Goal: Task Accomplishment & Management: Complete application form

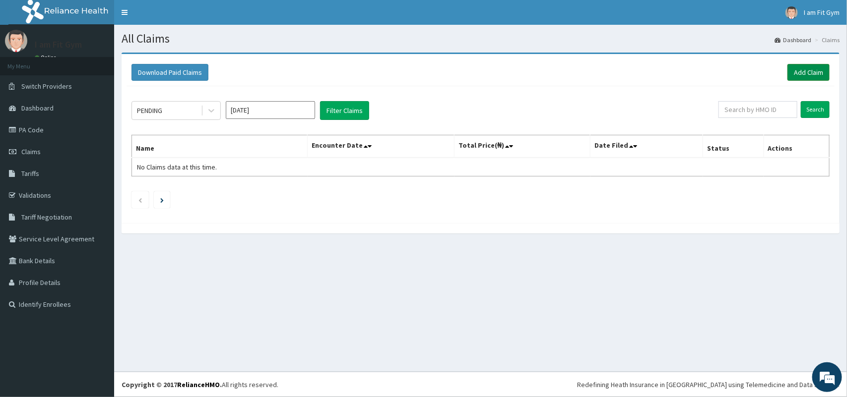
click at [810, 75] on link "Add Claim" at bounding box center [808, 72] width 42 height 17
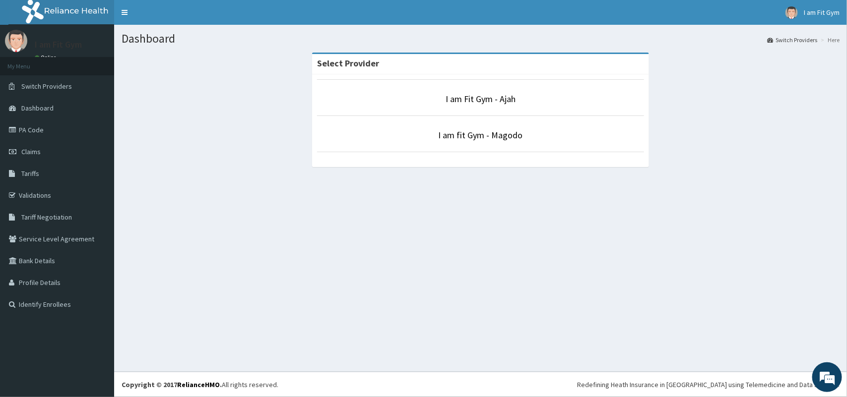
click at [487, 127] on li "I am fit Gym - Magodo" at bounding box center [480, 134] width 327 height 37
click at [482, 140] on link "I am fit Gym - Magodo" at bounding box center [480, 134] width 84 height 11
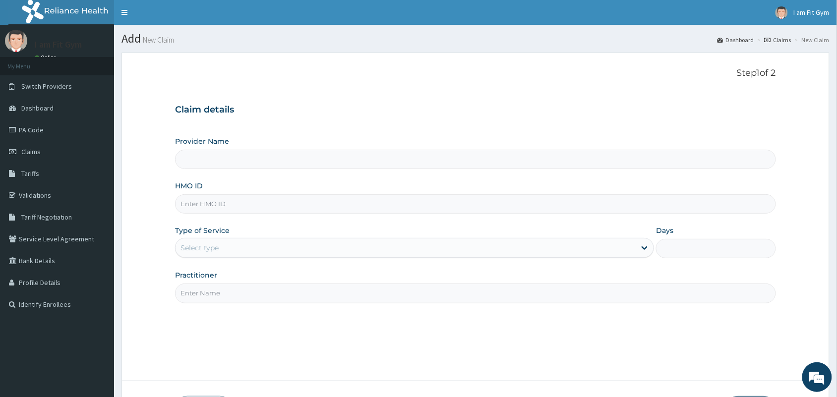
type input "I am fit Gym - Magodo"
type input "1"
click at [278, 209] on input "HMO ID" at bounding box center [475, 203] width 601 height 19
type input "k"
type input "KBL/11300/A"
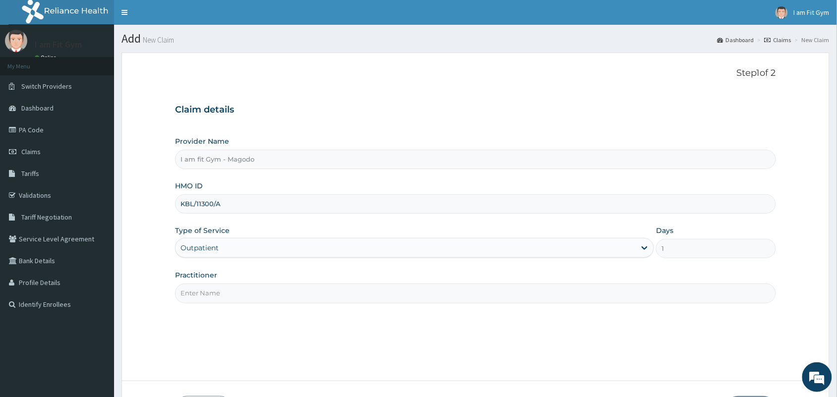
click at [219, 299] on input "Practitioner" at bounding box center [475, 293] width 601 height 19
type input "RAZZIE"
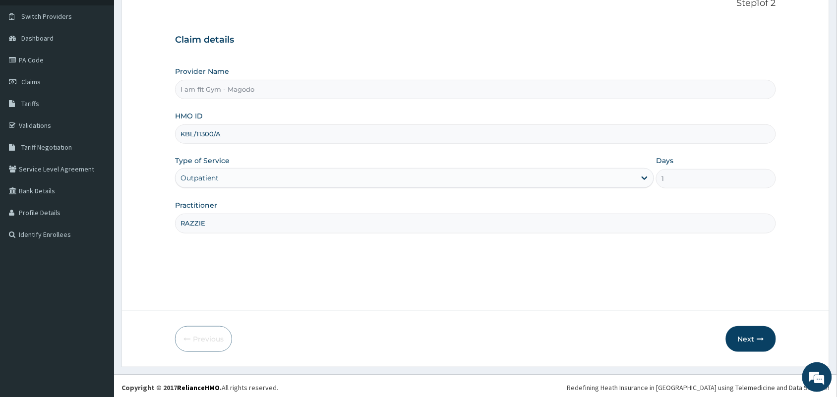
scroll to position [73, 0]
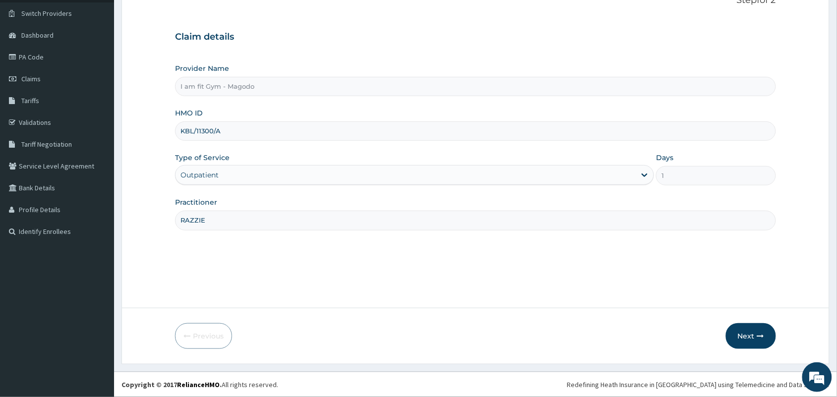
click at [754, 322] on form "Step 1 of 2 Claim details Provider Name I am fit Gym - Magodo HMO ID KBL/11300/…" at bounding box center [476, 172] width 708 height 385
click at [753, 330] on button "Next" at bounding box center [751, 336] width 50 height 26
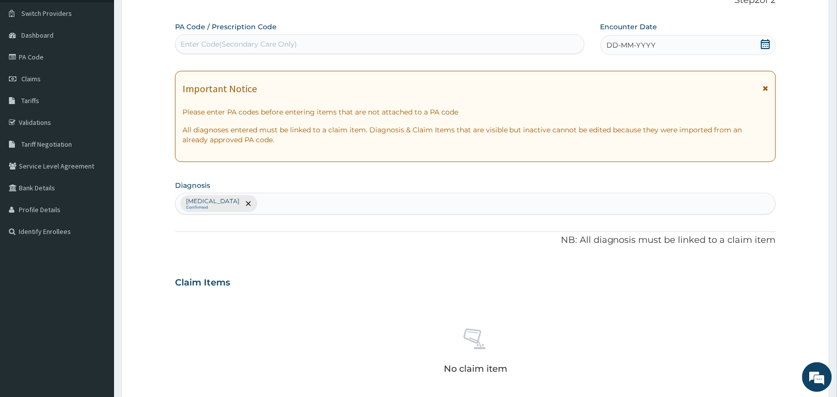
click at [707, 50] on div "DD-MM-YYYY" at bounding box center [689, 45] width 176 height 20
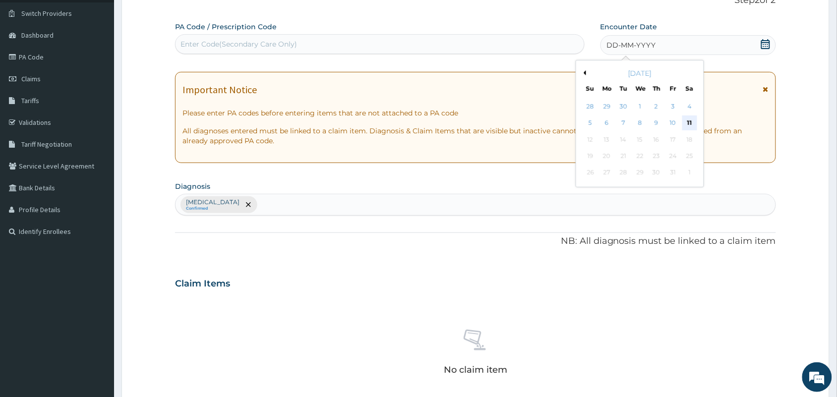
click at [693, 121] on div "11" at bounding box center [689, 123] width 15 height 15
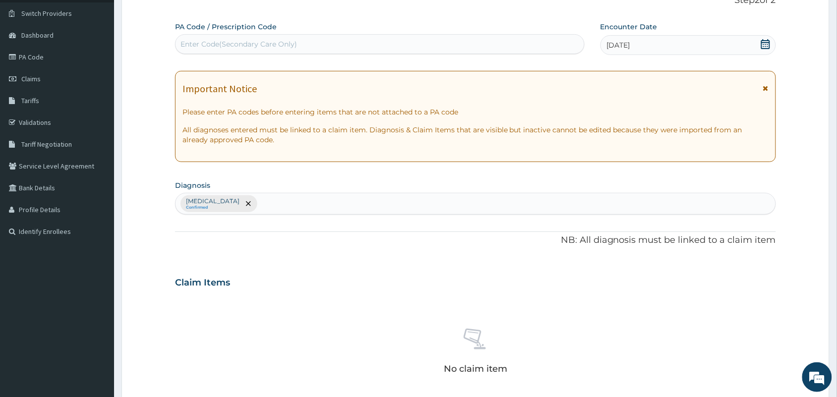
click at [551, 37] on div "Enter Code(Secondary Care Only)" at bounding box center [380, 44] width 409 height 16
type input "PA/AF01D3"
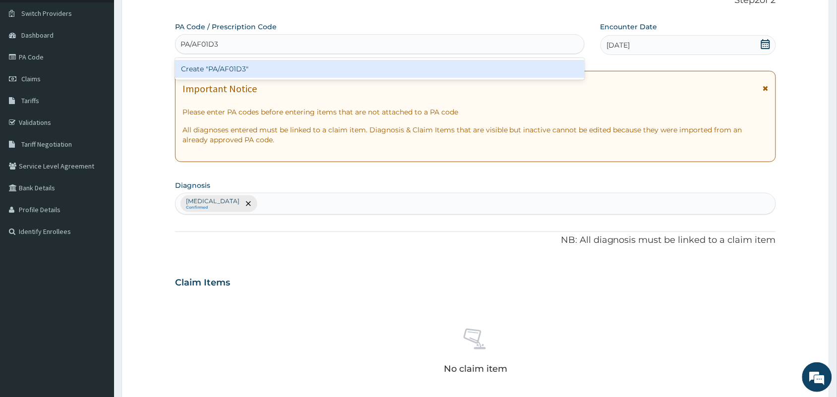
click at [516, 67] on div "Create "PA/AF01D3"" at bounding box center [380, 69] width 410 height 18
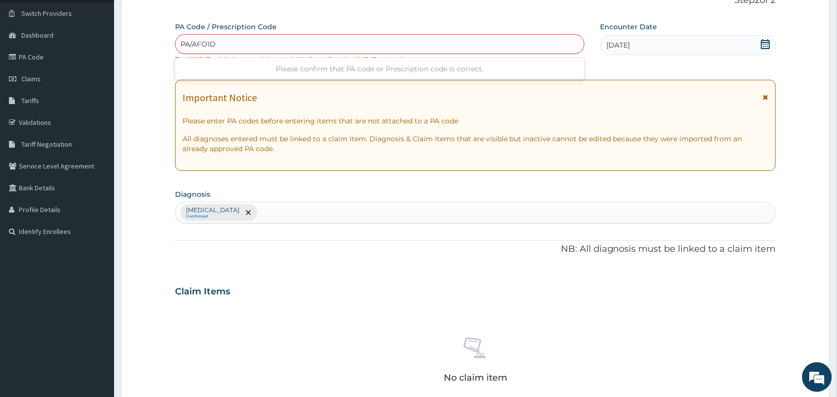
type input "PA/AFO1D3"
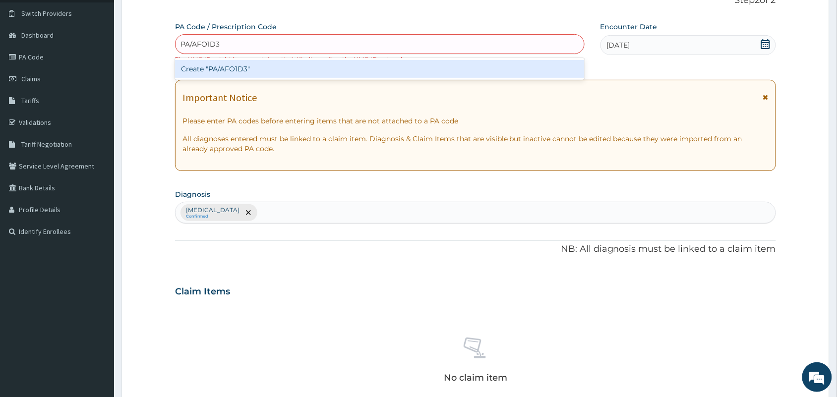
click at [516, 67] on div "Create "PA/AFO1D3"" at bounding box center [380, 69] width 410 height 18
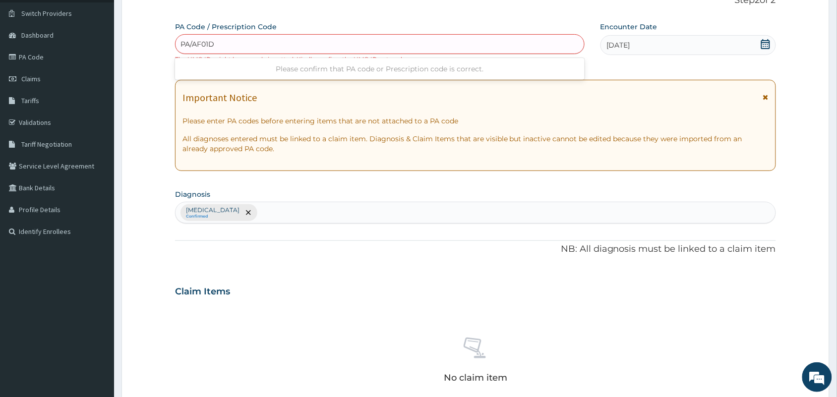
type input "PA/AF01D3"
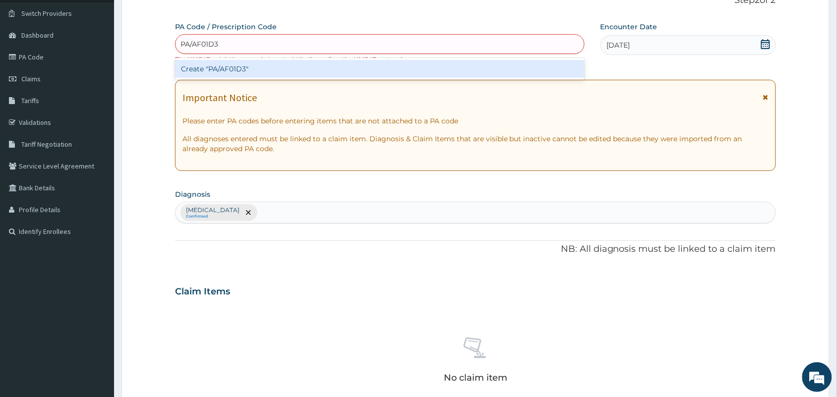
click at [516, 67] on div "Create "PA/AF01D3"" at bounding box center [380, 69] width 410 height 18
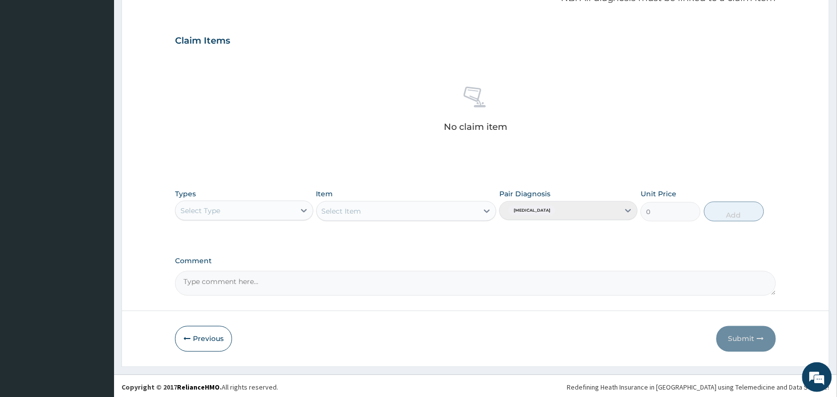
scroll to position [328, 0]
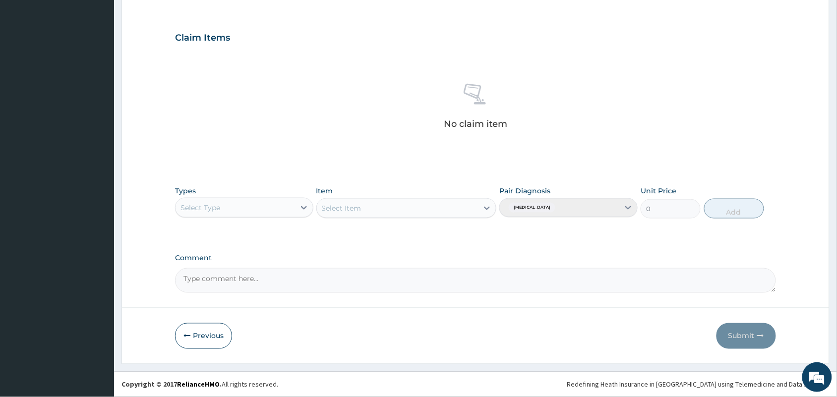
click at [234, 203] on div "Select Type" at bounding box center [236, 208] width 120 height 16
type input "GYM"
click at [219, 242] on div "Gym" at bounding box center [244, 233] width 138 height 22
click at [296, 224] on div "Gym" at bounding box center [244, 233] width 138 height 18
click at [368, 208] on div "Select Item" at bounding box center [398, 208] width 162 height 16
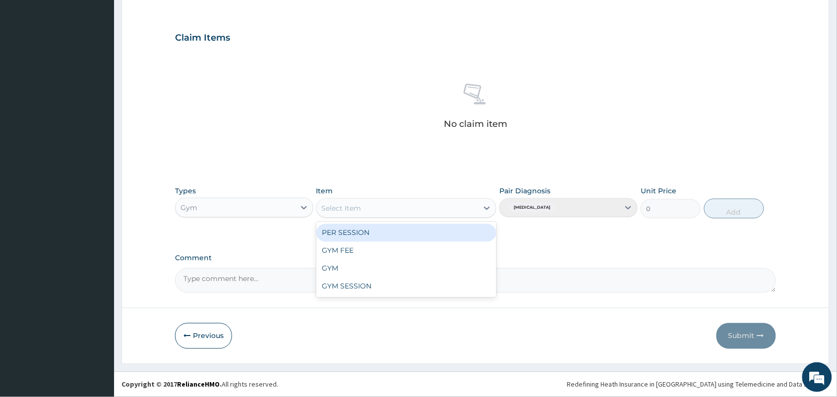
click at [364, 232] on div "PER SESSION" at bounding box center [406, 233] width 181 height 18
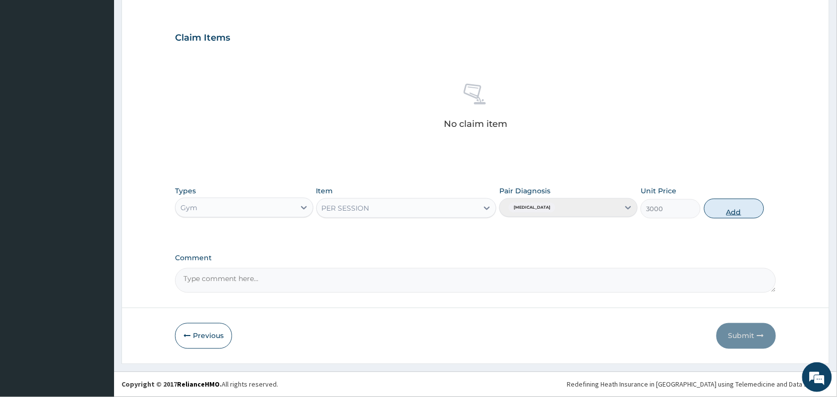
click at [740, 214] on button "Add" at bounding box center [734, 209] width 60 height 20
type input "0"
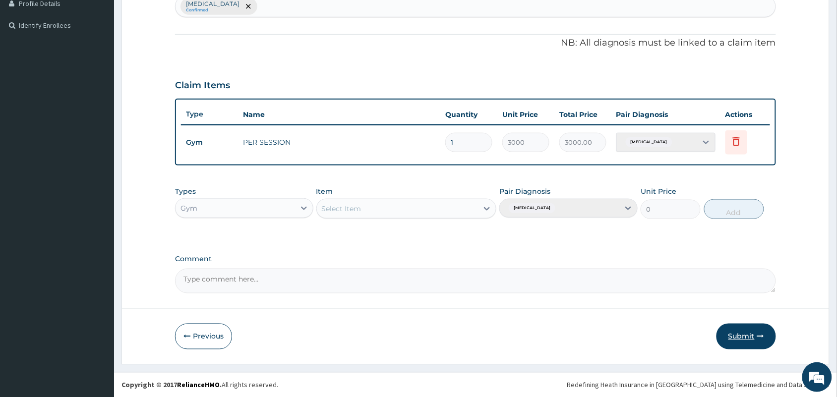
click at [746, 328] on button "Submit" at bounding box center [747, 337] width 60 height 26
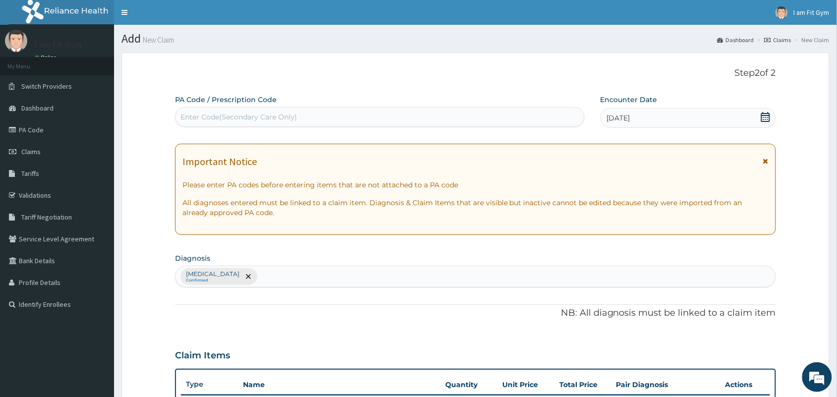
click at [315, 120] on div "Enter Code(Secondary Care Only)" at bounding box center [380, 117] width 409 height 16
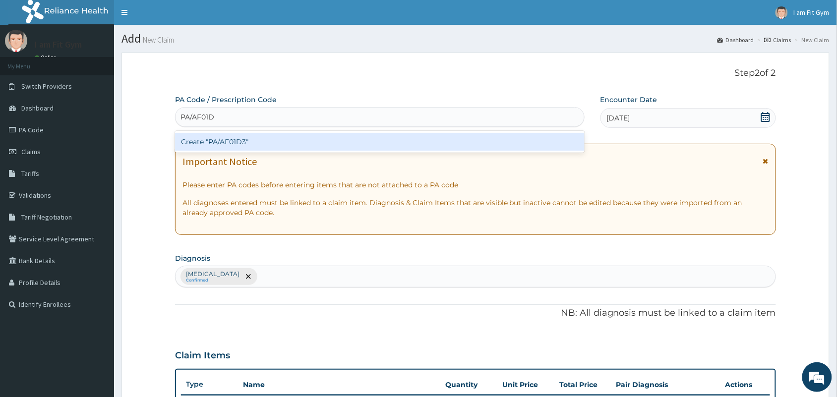
type input "PA/AF01D3"
click at [308, 145] on div "Create "PA/AF01D3"" at bounding box center [380, 142] width 410 height 18
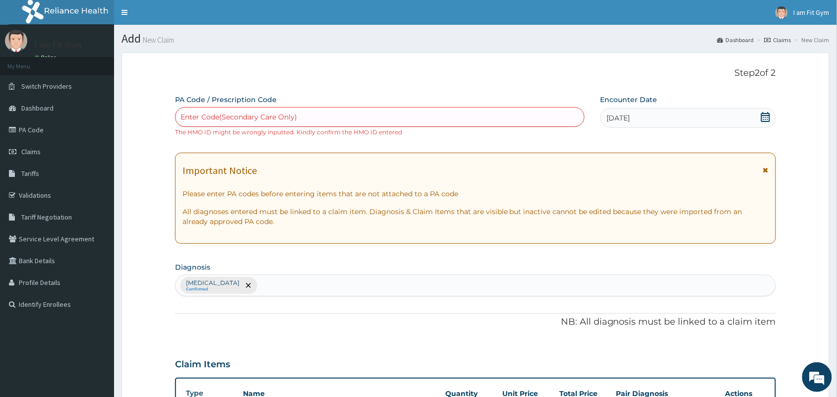
scroll to position [279, 0]
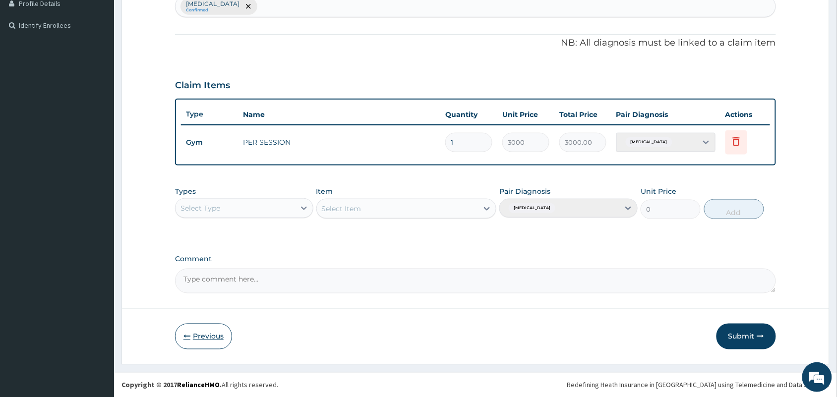
click at [193, 345] on button "Previous" at bounding box center [203, 337] width 57 height 26
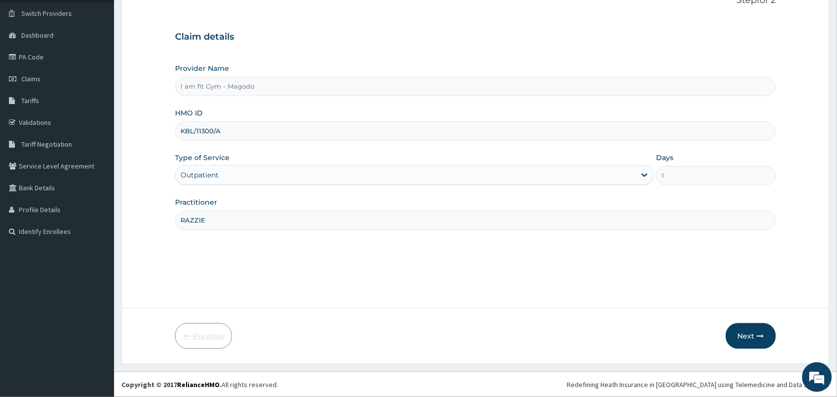
scroll to position [73, 0]
click at [759, 325] on button "Next" at bounding box center [751, 336] width 50 height 26
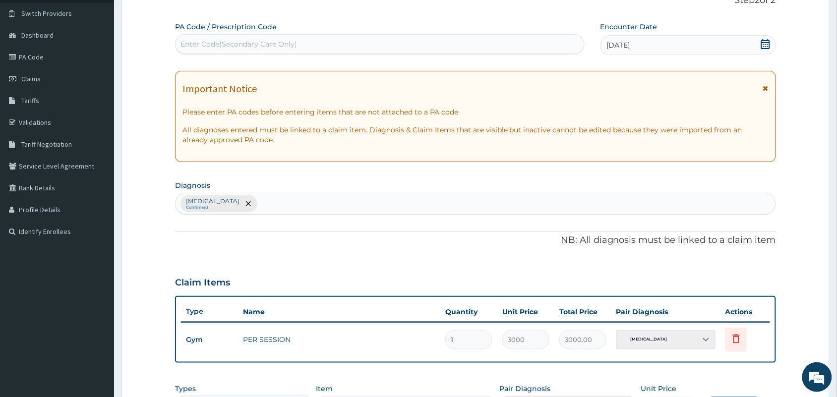
click at [449, 46] on div "Enter Code(Secondary Care Only)" at bounding box center [380, 44] width 409 height 16
type input "PA/AFO1D3"
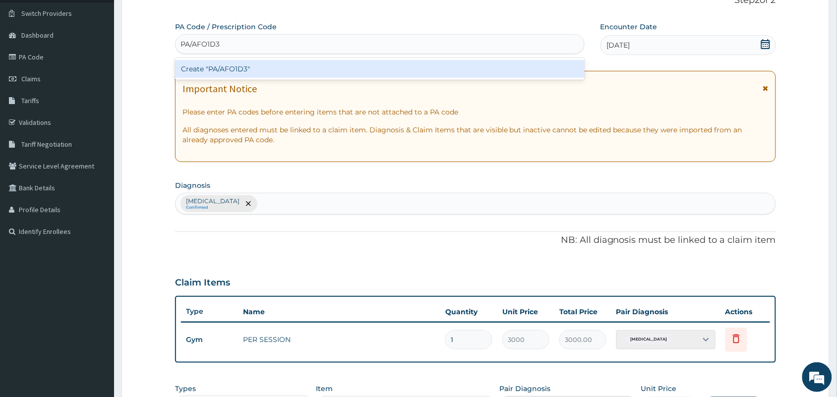
click at [445, 65] on div "Create "PA/AFO1D3"" at bounding box center [380, 69] width 410 height 18
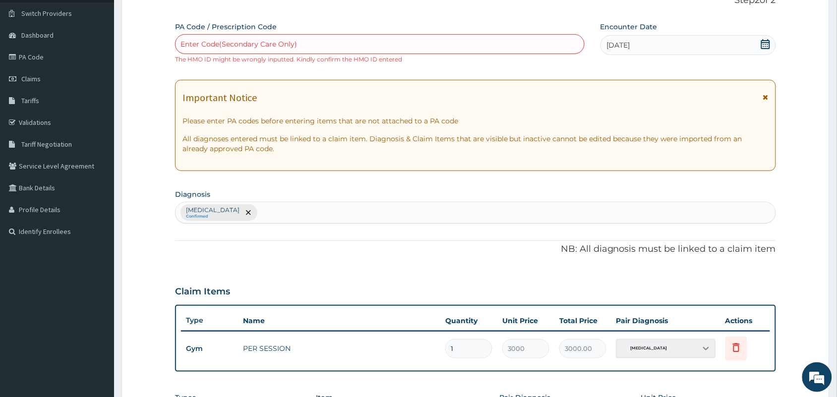
scroll to position [279, 0]
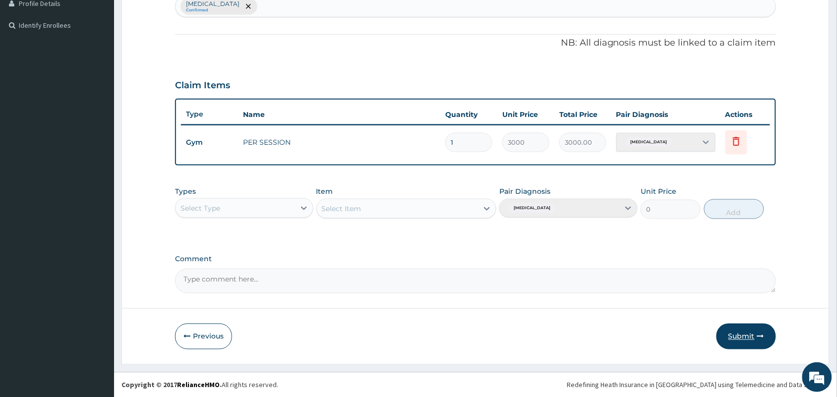
click at [735, 336] on button "Submit" at bounding box center [747, 337] width 60 height 26
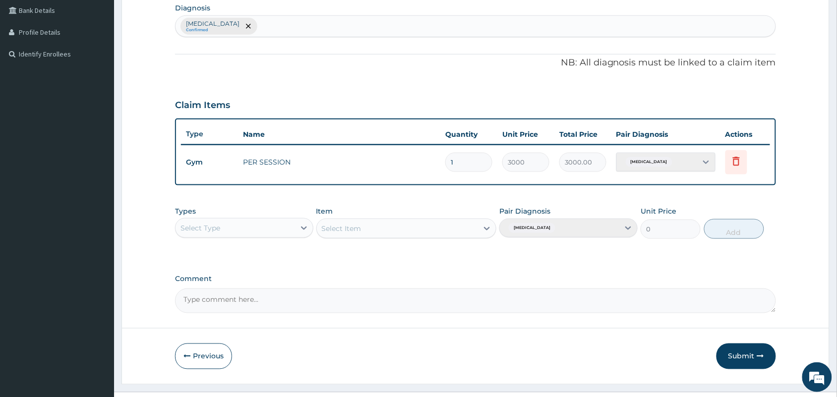
scroll to position [270, 0]
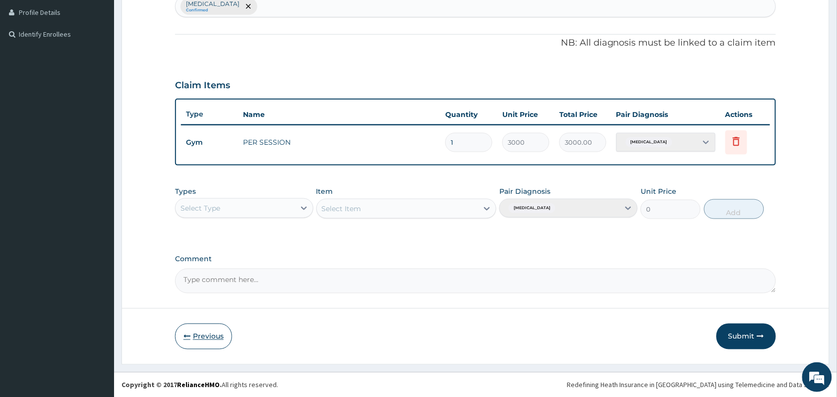
click at [211, 347] on button "Previous" at bounding box center [203, 337] width 57 height 26
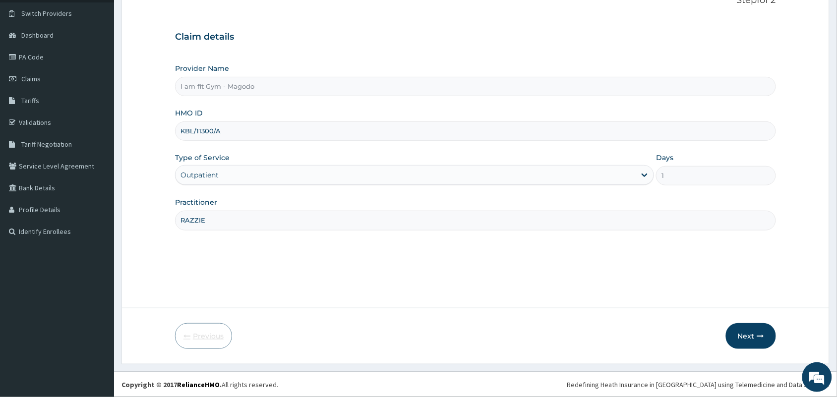
scroll to position [73, 0]
click at [244, 135] on input "KBL/11300/A" at bounding box center [475, 131] width 601 height 19
type input "KBL/11300/A"
click at [754, 333] on button "Next" at bounding box center [751, 336] width 50 height 26
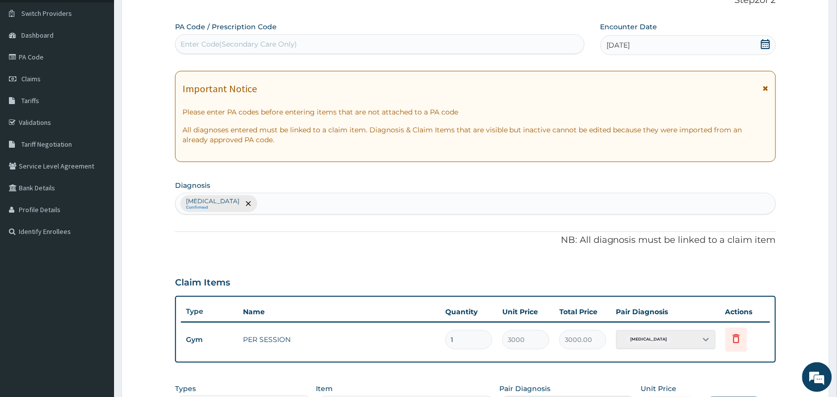
click at [454, 53] on div "Enter Code(Secondary Care Only)" at bounding box center [380, 44] width 410 height 20
type input "["
type input "PA/AF01D3"
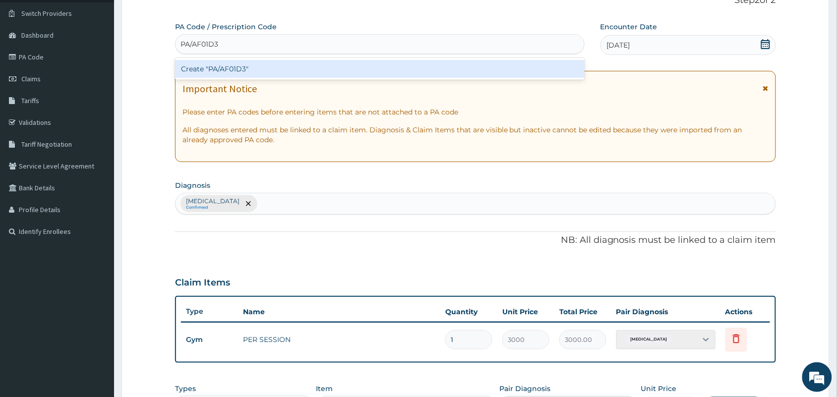
click at [447, 69] on div "Create "PA/AF01D3"" at bounding box center [380, 69] width 410 height 18
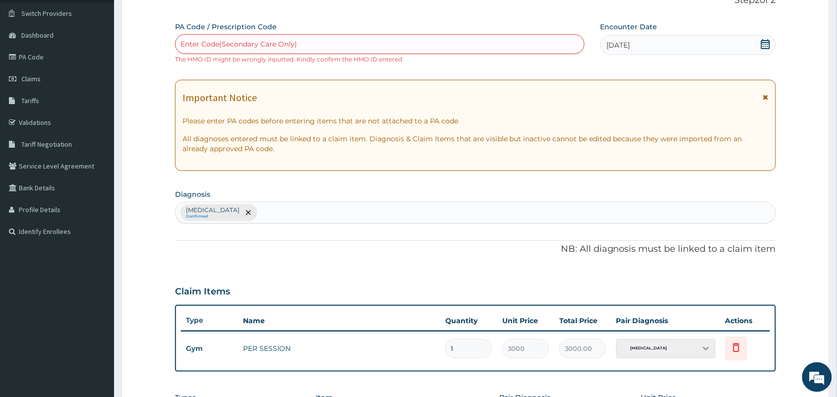
scroll to position [279, 0]
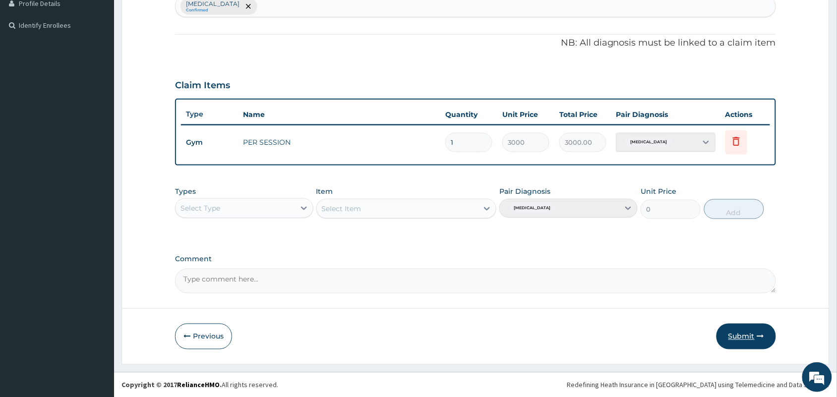
click at [753, 328] on button "Submit" at bounding box center [747, 337] width 60 height 26
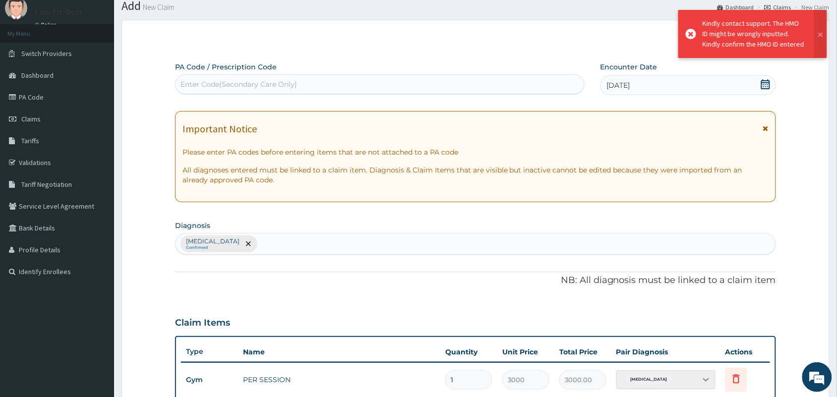
scroll to position [0, 0]
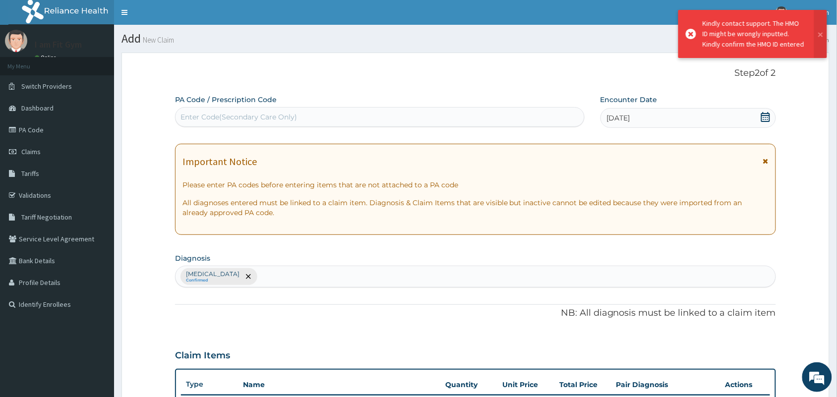
click at [516, 120] on div "Enter Code(Secondary Care Only)" at bounding box center [380, 117] width 409 height 16
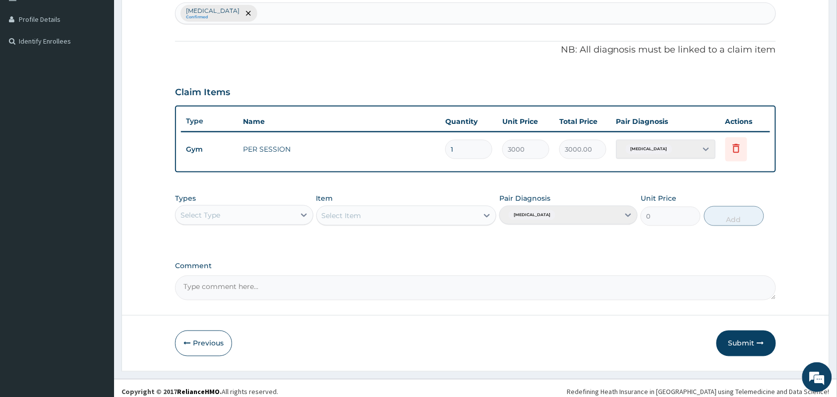
scroll to position [270, 0]
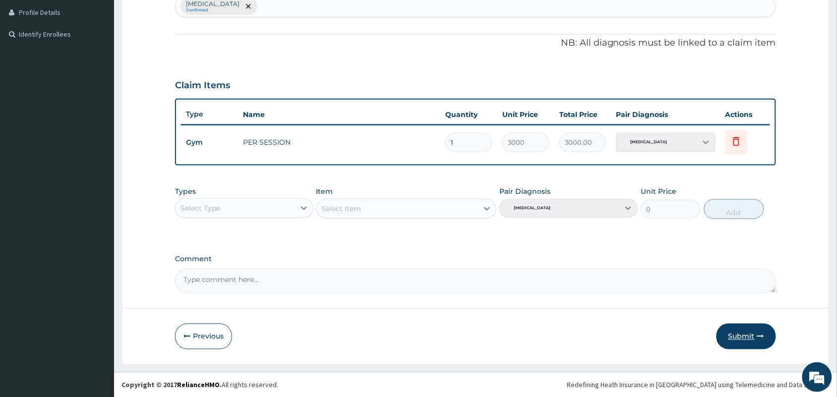
type input "PA/AFO1D3"
click at [759, 338] on icon "button" at bounding box center [760, 336] width 7 height 7
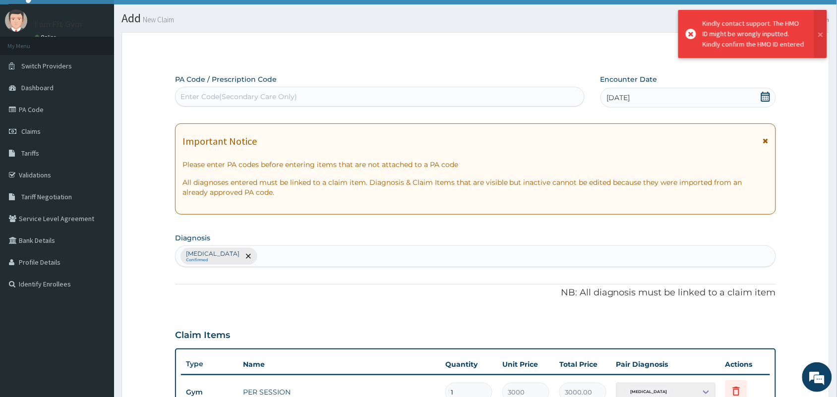
scroll to position [0, 0]
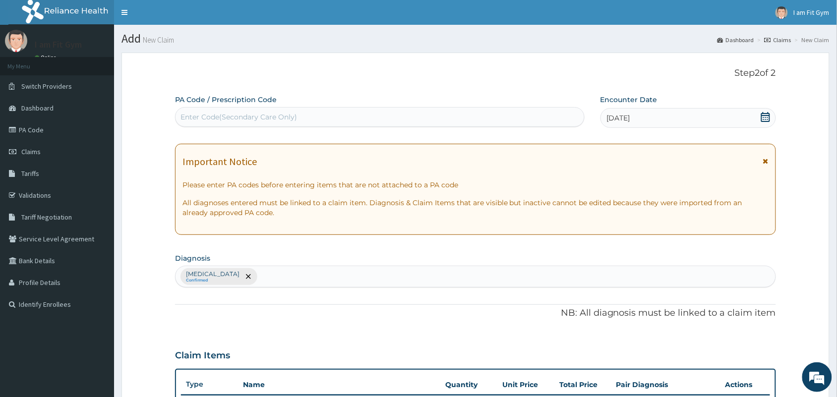
click at [487, 114] on div "Enter Code(Secondary Care Only)" at bounding box center [380, 117] width 409 height 16
type input "PA/AF01D3"
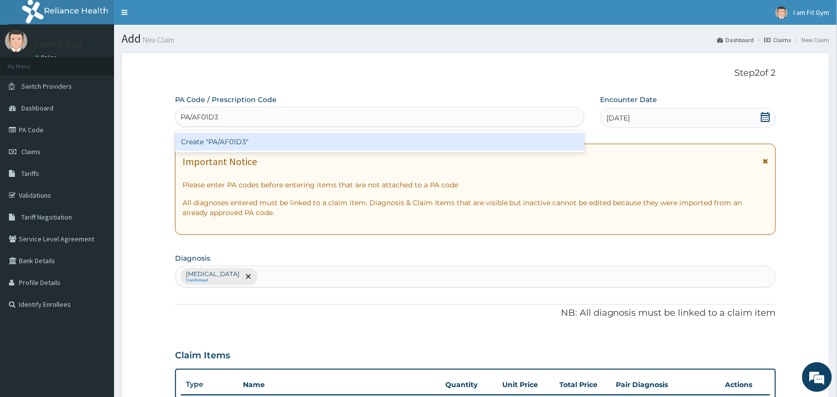
click at [468, 145] on div "Create "PA/AF01D3"" at bounding box center [380, 142] width 410 height 18
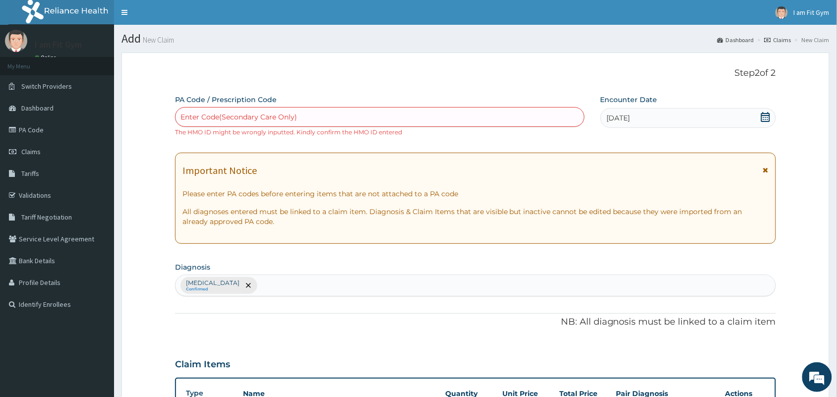
scroll to position [222, 0]
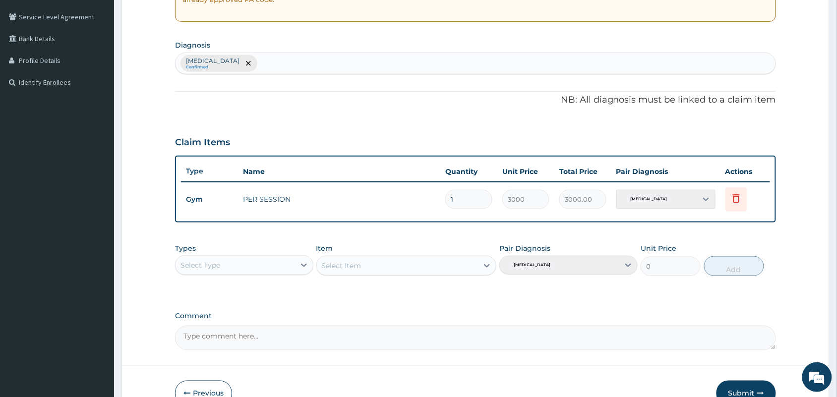
drag, startPoint x: 479, startPoint y: 154, endPoint x: 447, endPoint y: 260, distance: 111.3
click at [447, 260] on div "Select Item" at bounding box center [406, 266] width 181 height 20
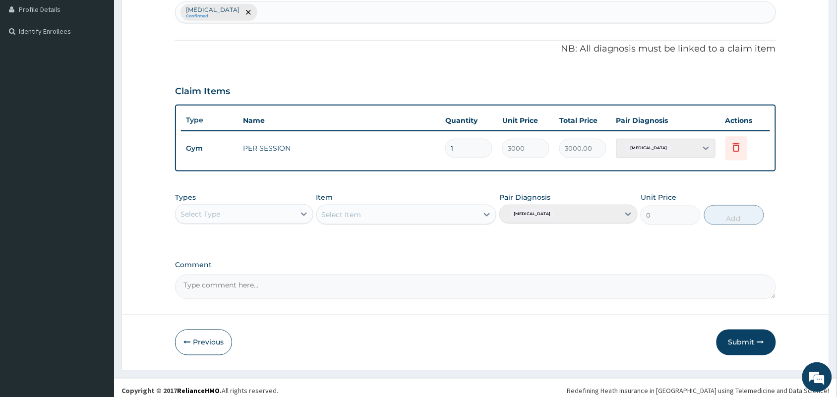
scroll to position [279, 0]
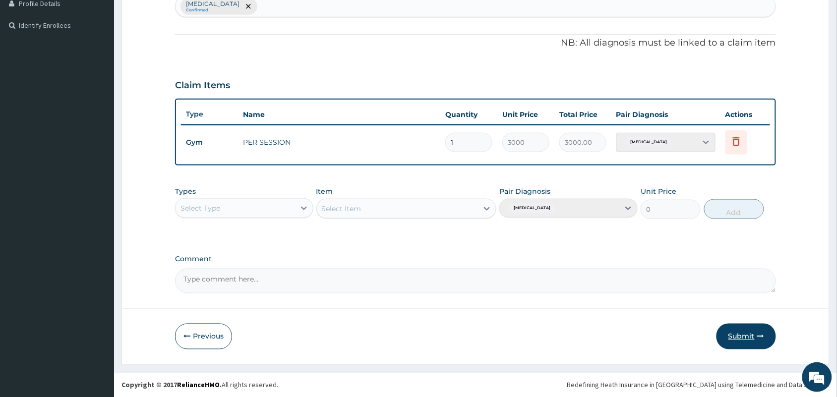
click at [743, 330] on button "Submit" at bounding box center [747, 337] width 60 height 26
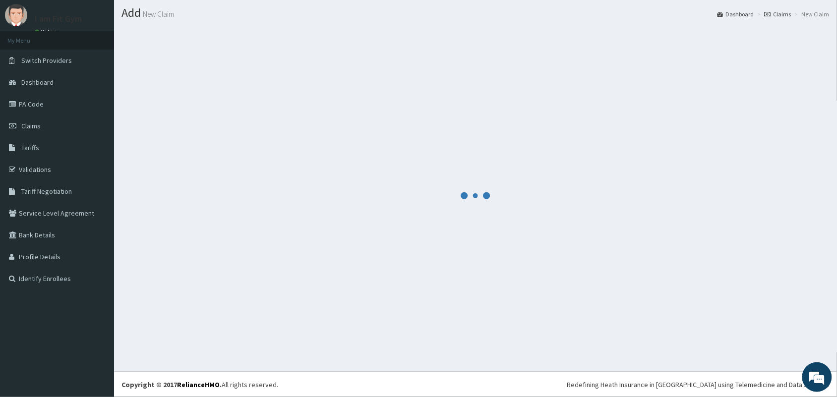
scroll to position [270, 0]
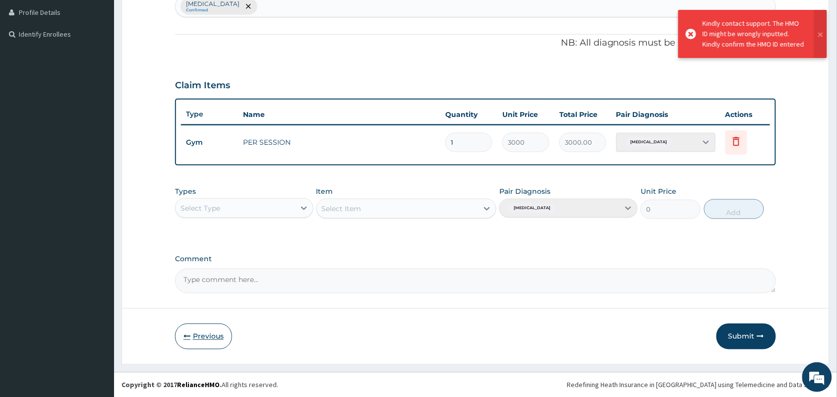
click at [182, 339] on button "Previous" at bounding box center [203, 337] width 57 height 26
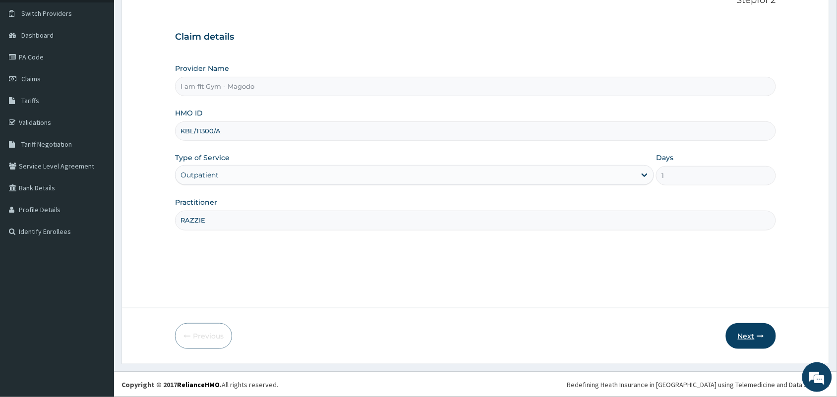
click at [740, 334] on button "Next" at bounding box center [751, 336] width 50 height 26
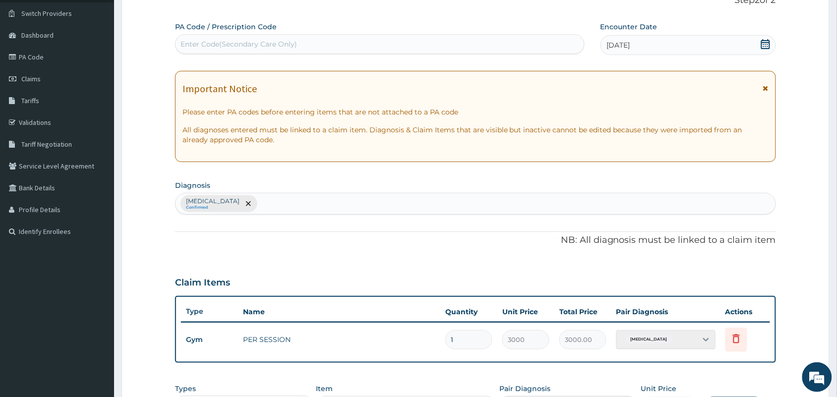
scroll to position [0, 0]
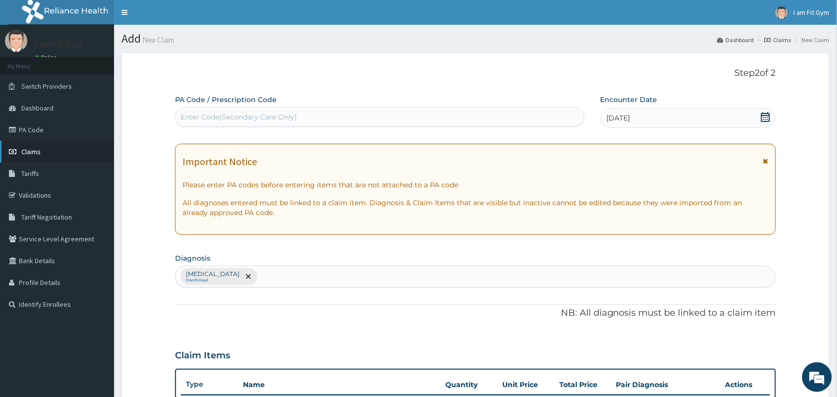
click at [59, 147] on link "Claims" at bounding box center [57, 152] width 114 height 22
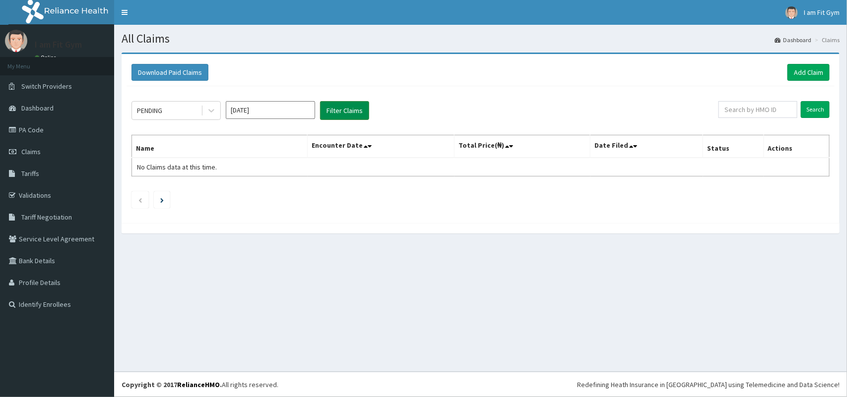
click at [339, 112] on button "Filter Claims" at bounding box center [344, 110] width 49 height 19
click at [209, 113] on icon at bounding box center [211, 111] width 10 height 10
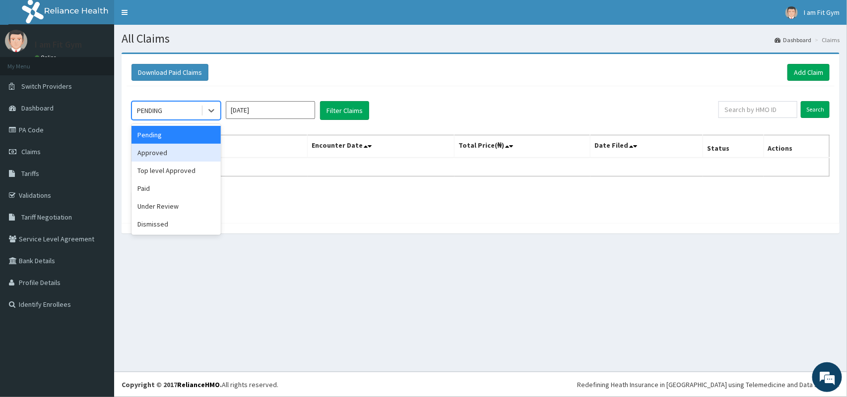
click at [188, 154] on div "Approved" at bounding box center [175, 153] width 89 height 18
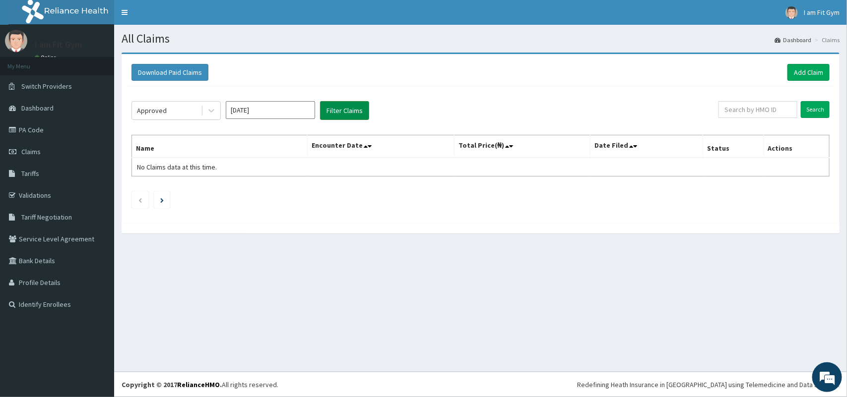
click at [335, 110] on button "Filter Claims" at bounding box center [344, 110] width 49 height 19
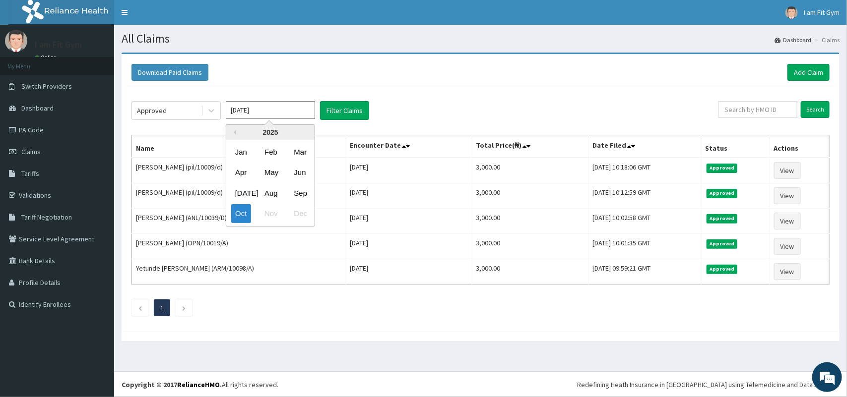
click at [277, 113] on input "Oct 2025" at bounding box center [270, 110] width 89 height 18
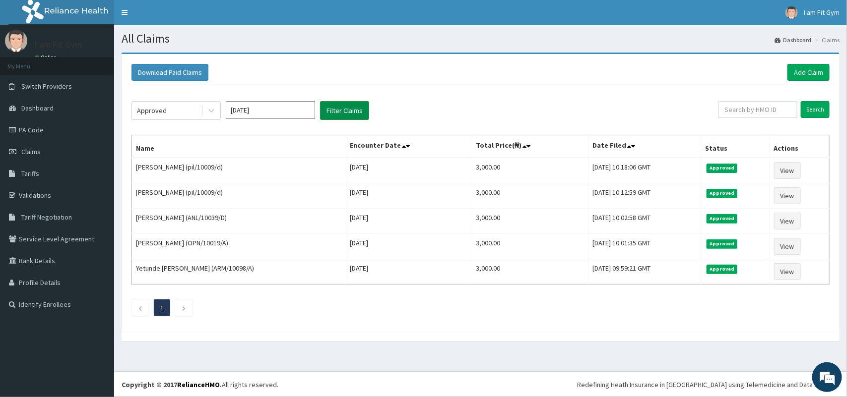
click at [339, 112] on button "Filter Claims" at bounding box center [344, 110] width 49 height 19
click at [186, 311] on icon "Next page" at bounding box center [184, 309] width 4 height 6
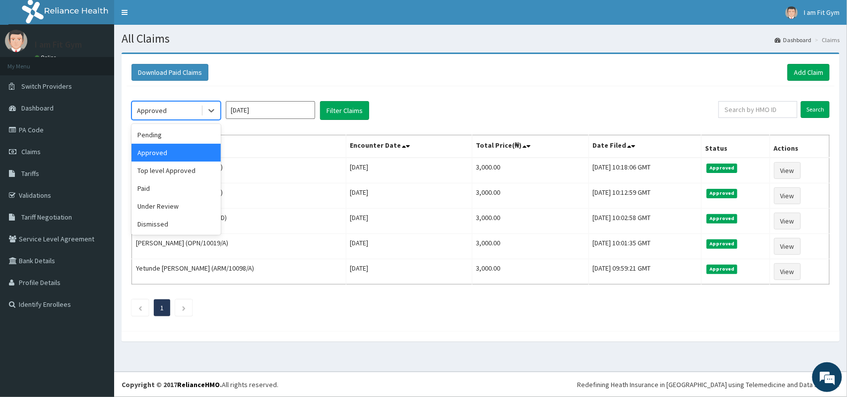
click at [183, 116] on div "Approved" at bounding box center [166, 111] width 69 height 16
click at [177, 155] on div "Approved" at bounding box center [175, 153] width 89 height 18
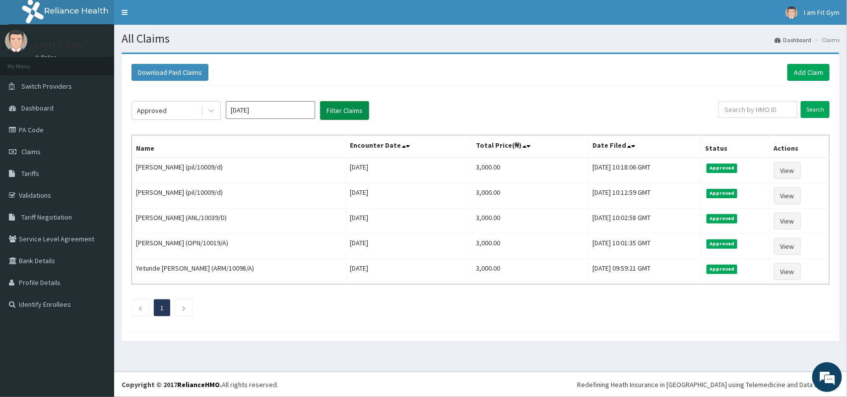
click at [336, 113] on button "Filter Claims" at bounding box center [344, 110] width 49 height 19
click at [180, 310] on li at bounding box center [183, 308] width 17 height 17
click at [812, 70] on link "Add Claim" at bounding box center [808, 72] width 42 height 17
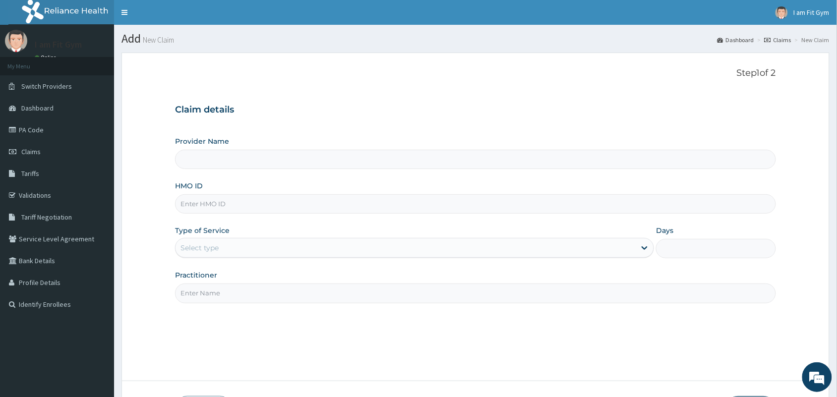
type input "I am fit Gym - Magodo"
type input "1"
click at [323, 200] on input "HMO ID" at bounding box center [475, 203] width 601 height 19
type input "KBL/11300/A"
click at [348, 298] on input "Practitioner" at bounding box center [475, 293] width 601 height 19
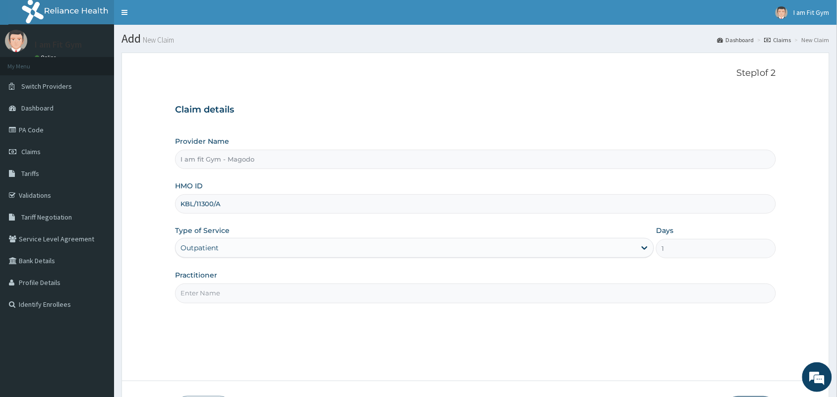
type input "RAZZIE"
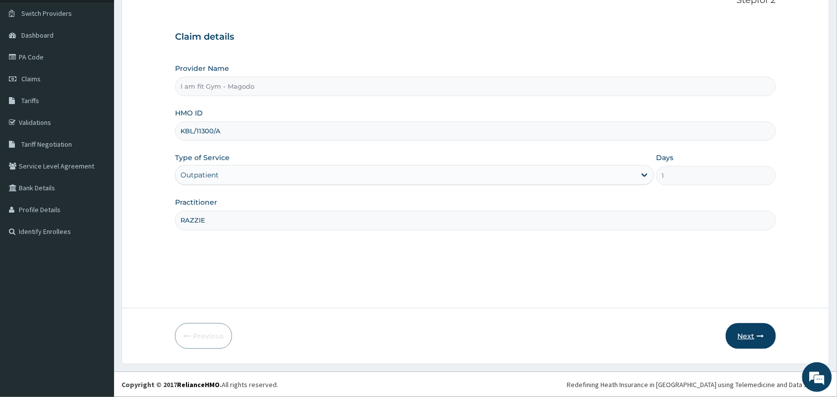
click at [744, 344] on button "Next" at bounding box center [751, 336] width 50 height 26
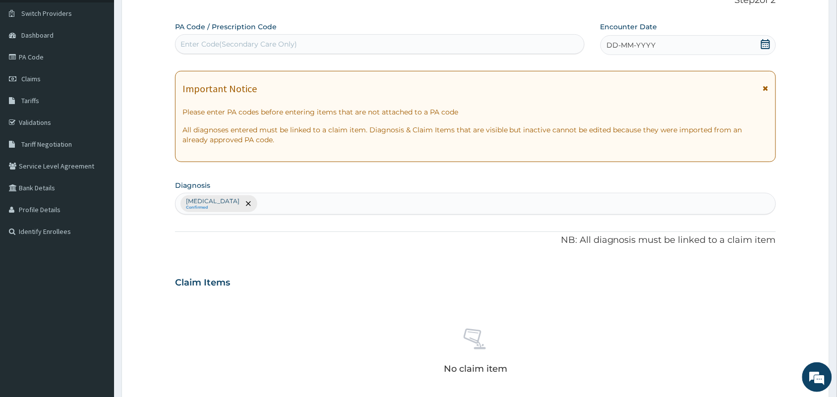
click at [764, 47] on icon at bounding box center [766, 44] width 10 height 10
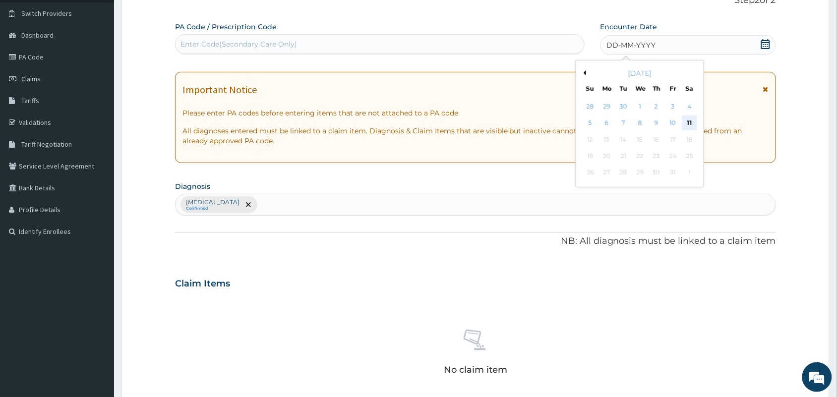
click at [686, 118] on div "11" at bounding box center [689, 123] width 15 height 15
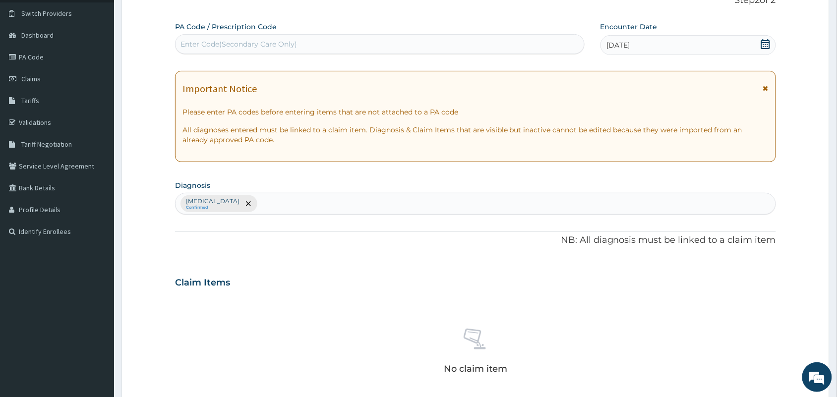
click at [464, 44] on div "Enter Code(Secondary Care Only)" at bounding box center [380, 44] width 409 height 16
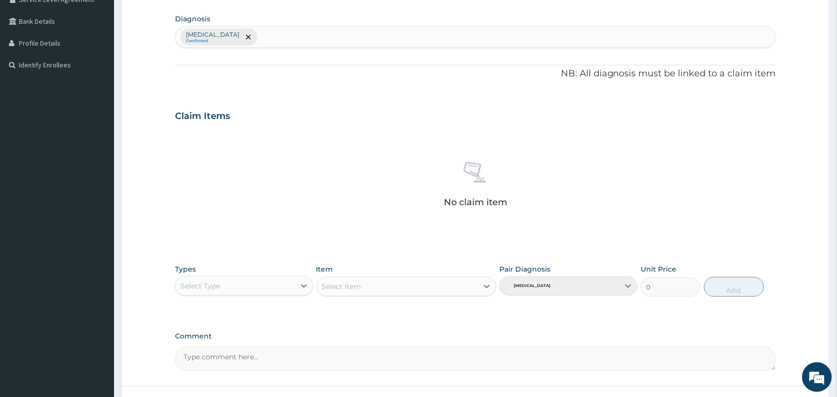
scroll to position [259, 0]
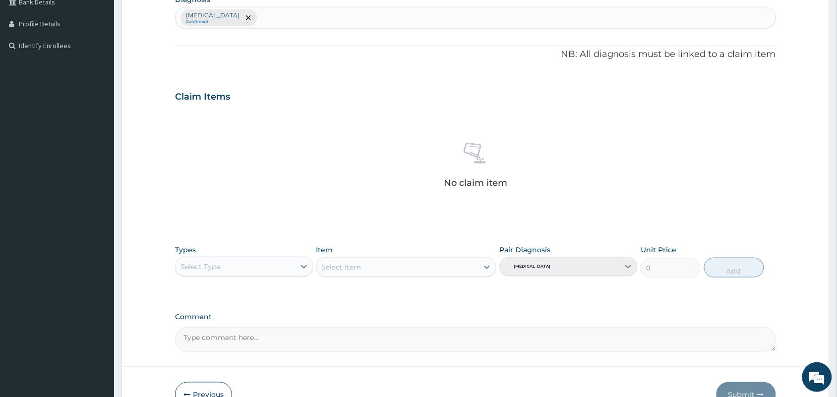
type input "PA/AF01D3"
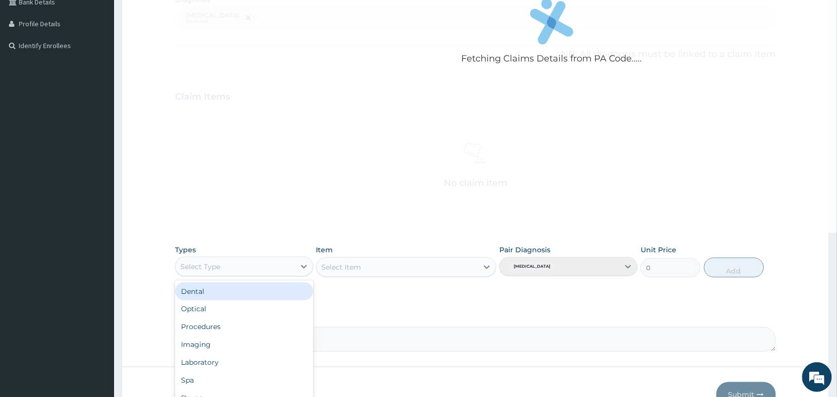
click at [268, 268] on div "Select Type" at bounding box center [236, 267] width 120 height 16
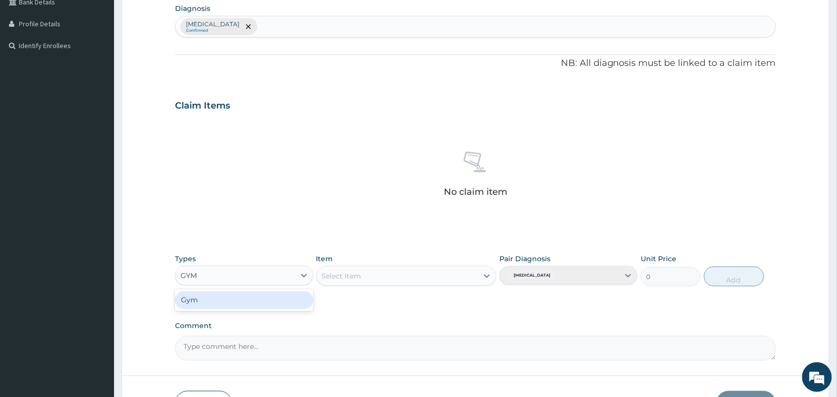
type input "GYM"
click at [279, 314] on div "PA Code / Prescription Code Enter Code(Secondary Care Only) The HMO ID might be…" at bounding box center [475, 98] width 601 height 525
click at [417, 276] on div "Select Item" at bounding box center [406, 276] width 181 height 20
click at [393, 276] on div "Select Item" at bounding box center [406, 276] width 181 height 20
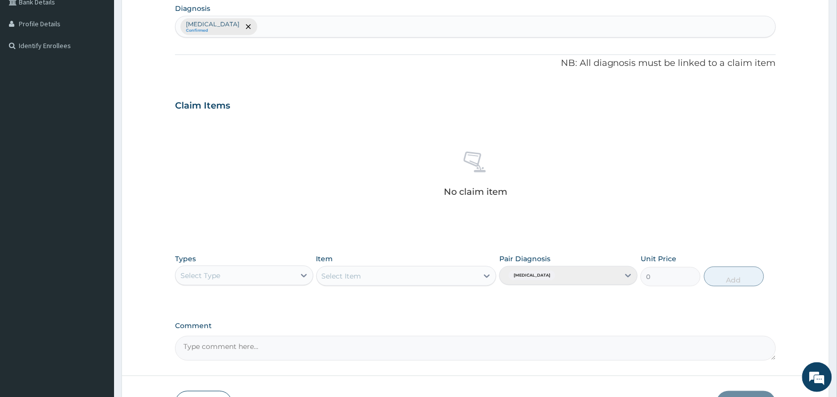
click at [393, 276] on div "Select Item" at bounding box center [406, 276] width 181 height 20
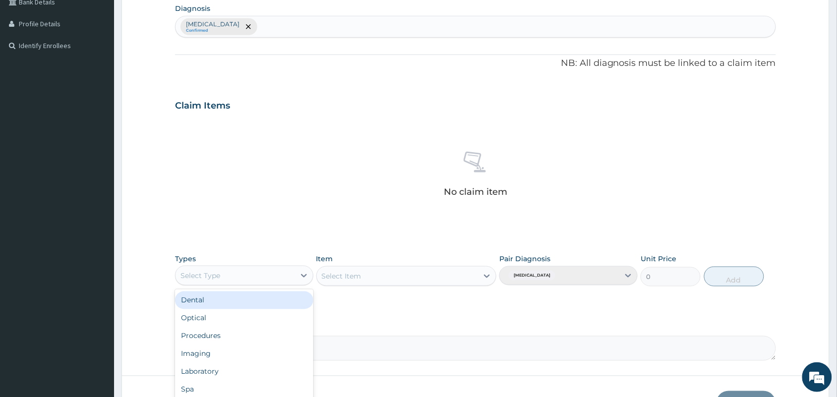
click at [247, 273] on div "Select Type" at bounding box center [236, 276] width 120 height 16
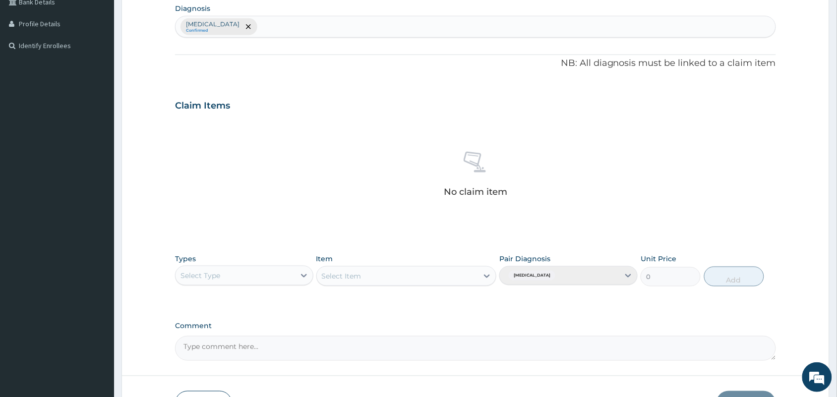
click at [247, 273] on div "Select Type" at bounding box center [236, 276] width 120 height 16
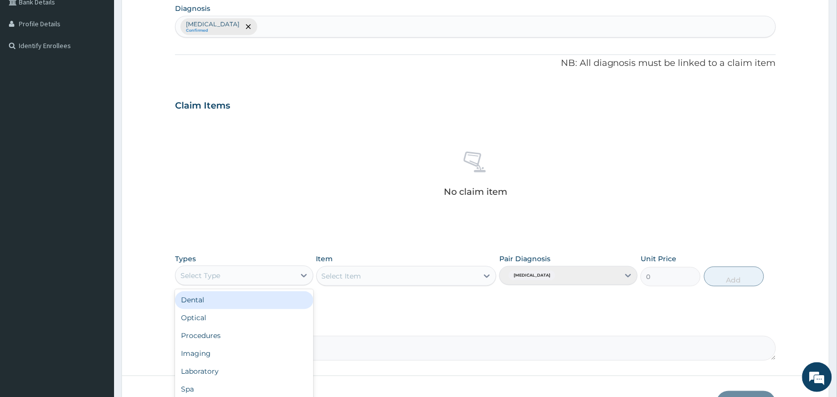
click at [247, 273] on div "Select Type" at bounding box center [236, 276] width 120 height 16
type input "GYM"
click at [256, 304] on div "Gym" at bounding box center [244, 301] width 138 height 18
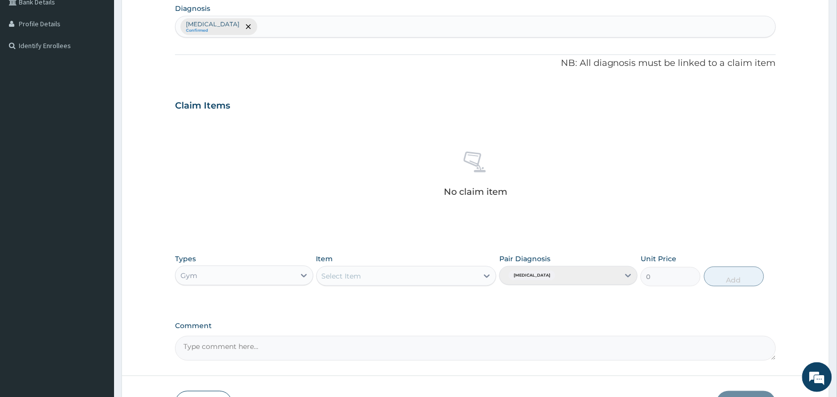
click at [377, 267] on div "Select Item" at bounding box center [406, 276] width 181 height 20
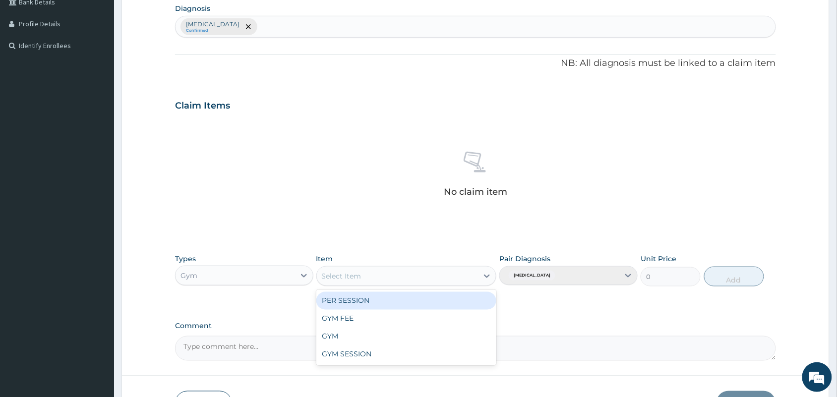
click at [392, 298] on div "PER SESSION" at bounding box center [406, 301] width 181 height 18
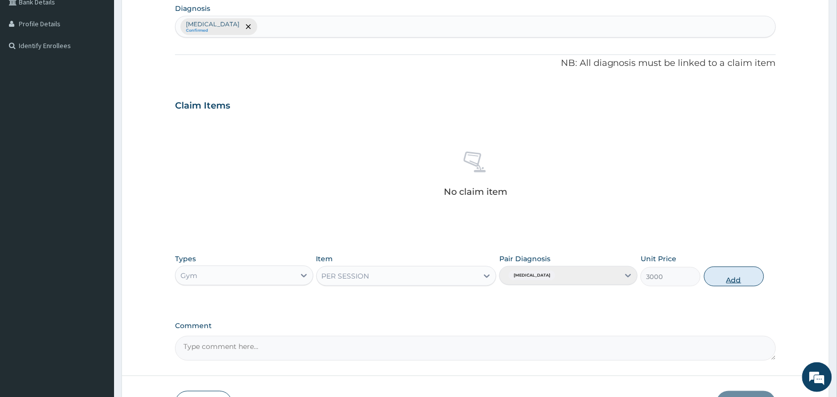
click at [742, 279] on button "Add" at bounding box center [734, 277] width 60 height 20
type input "0"
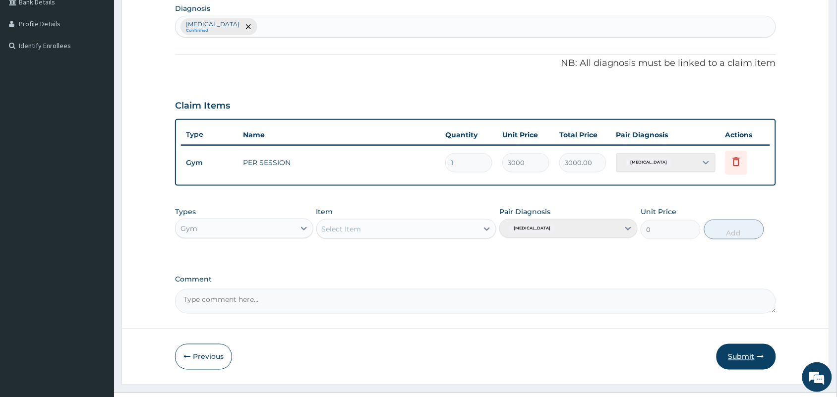
click at [745, 358] on button "Submit" at bounding box center [747, 357] width 60 height 26
